Goal: Find specific page/section: Find specific page/section

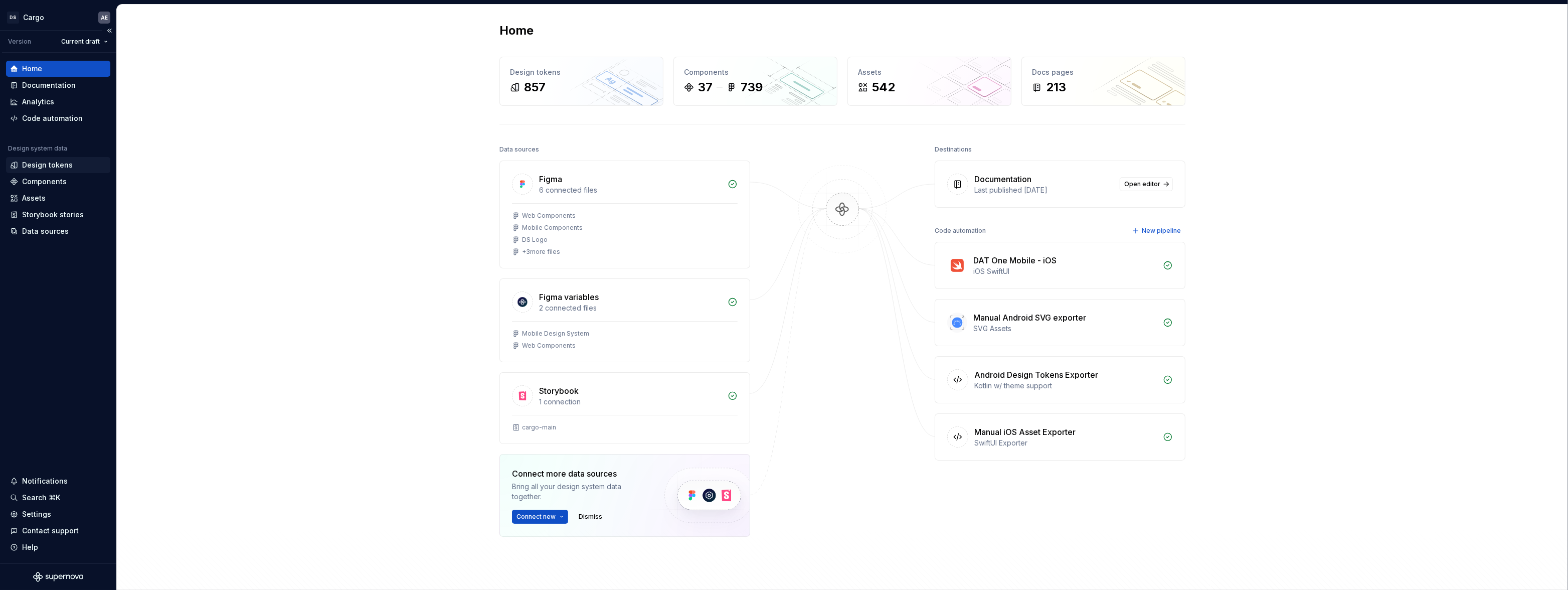
click at [60, 168] on div "Design tokens" at bounding box center [48, 165] width 51 height 10
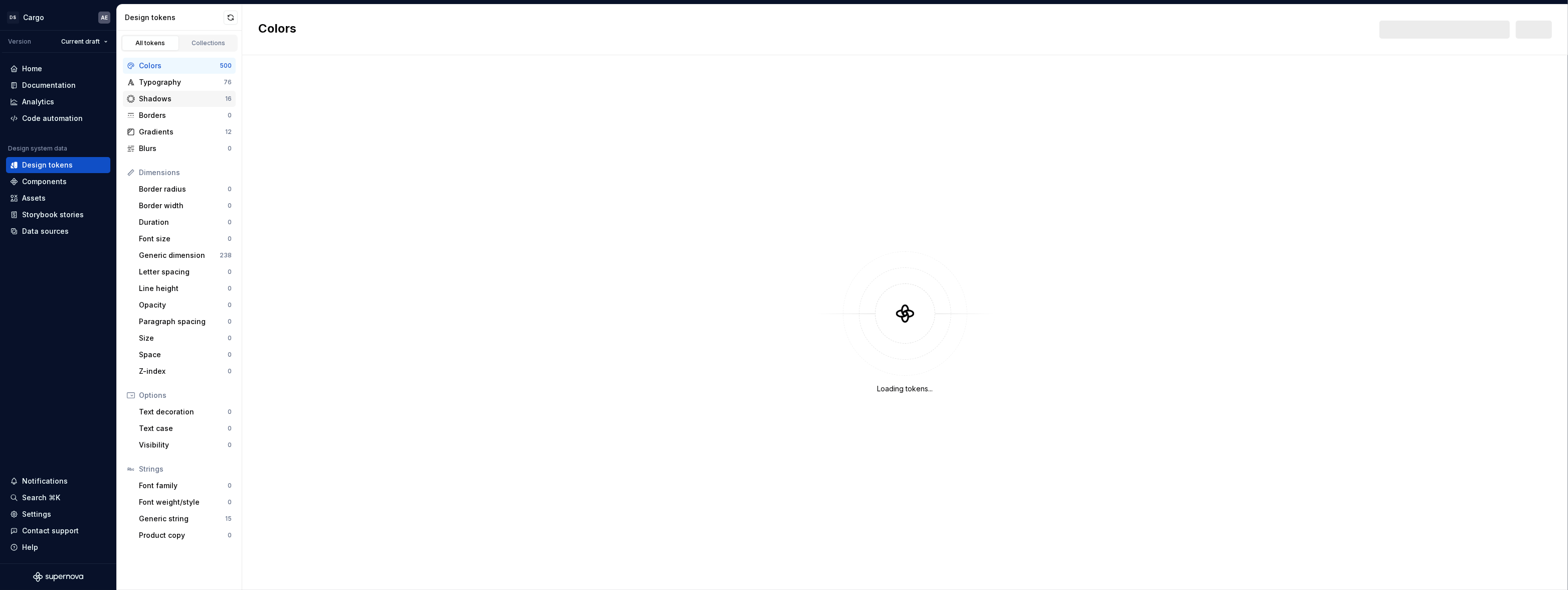
click at [172, 97] on div "Shadows" at bounding box center [182, 99] width 86 height 10
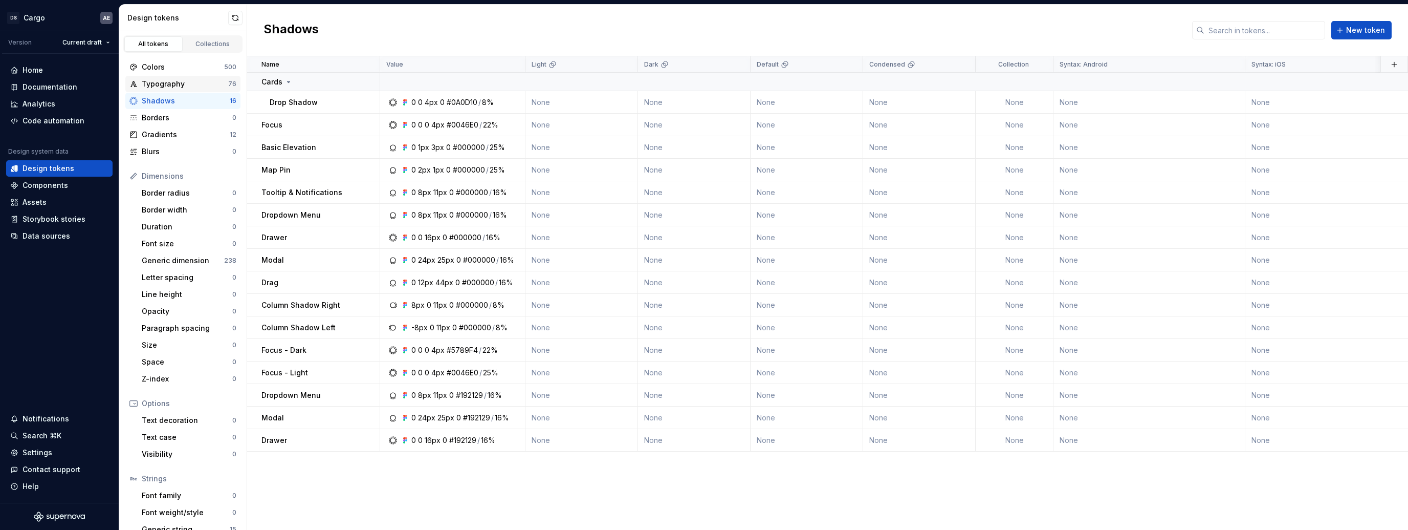
click at [184, 82] on div "Typography" at bounding box center [185, 84] width 86 height 10
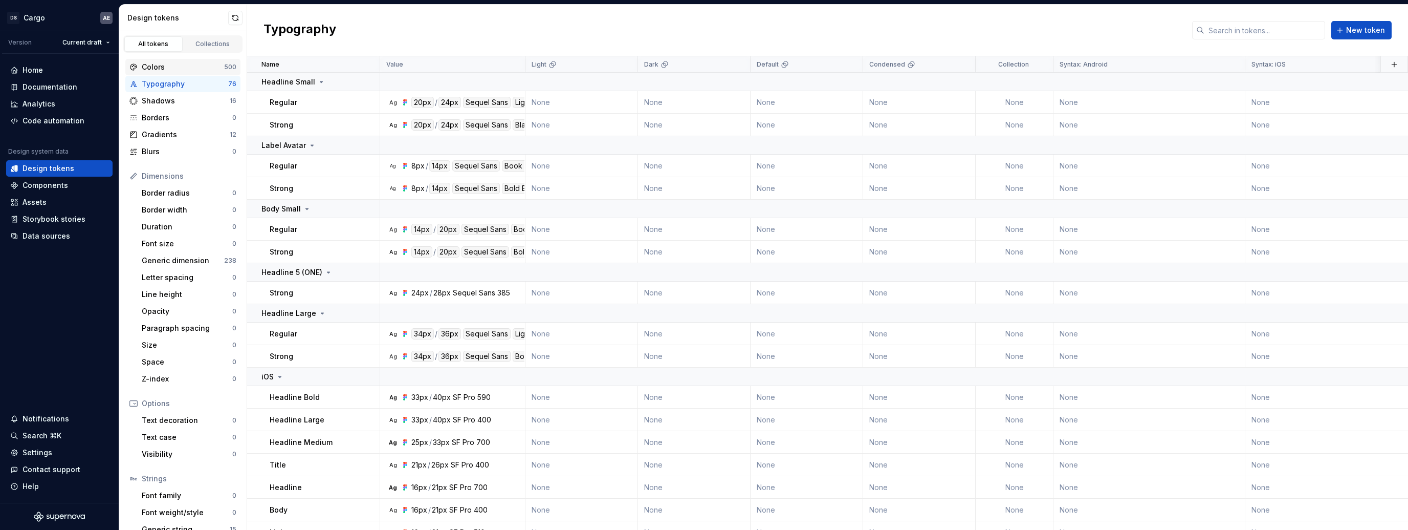
click at [164, 72] on div "Colors 500" at bounding box center [182, 67] width 115 height 16
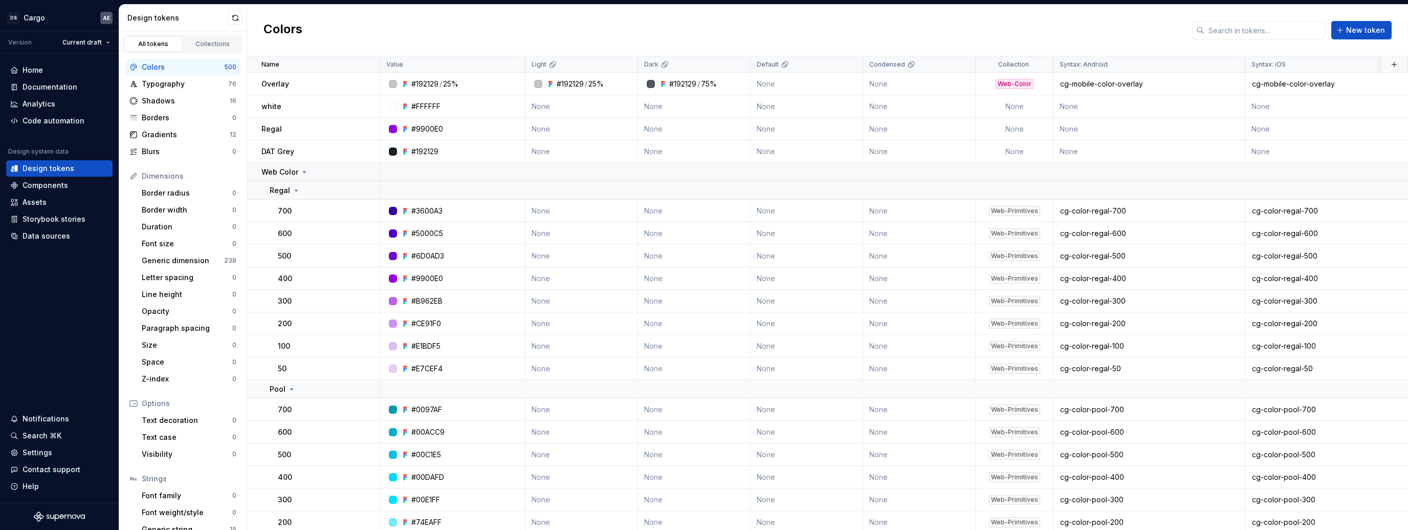
click at [398, 24] on div "Colors New token" at bounding box center [827, 31] width 1161 height 52
click at [585, 35] on div "Colors New token" at bounding box center [827, 31] width 1161 height 52
click at [685, 34] on div "Colors New token" at bounding box center [827, 31] width 1161 height 52
click at [711, 28] on div "Colors New token" at bounding box center [827, 31] width 1161 height 52
